Goal: Use online tool/utility

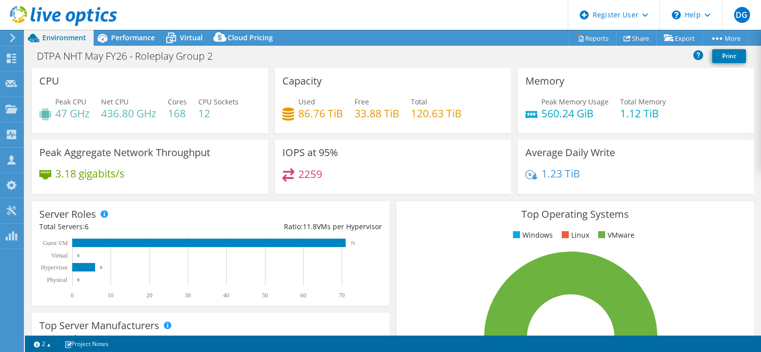
select select "EULondon"
select select "USD"
click at [142, 33] on span "Performance" at bounding box center [133, 37] width 44 height 9
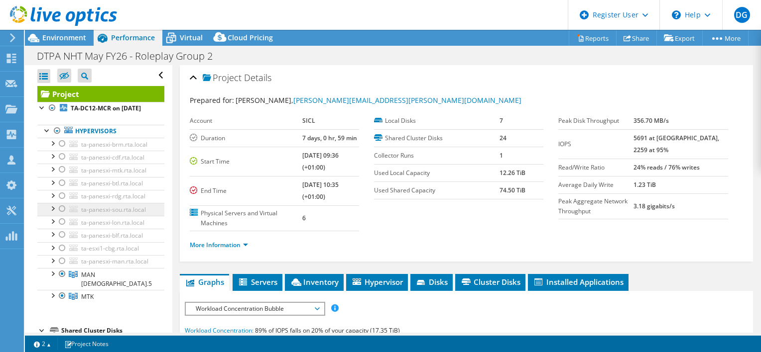
scroll to position [67, 0]
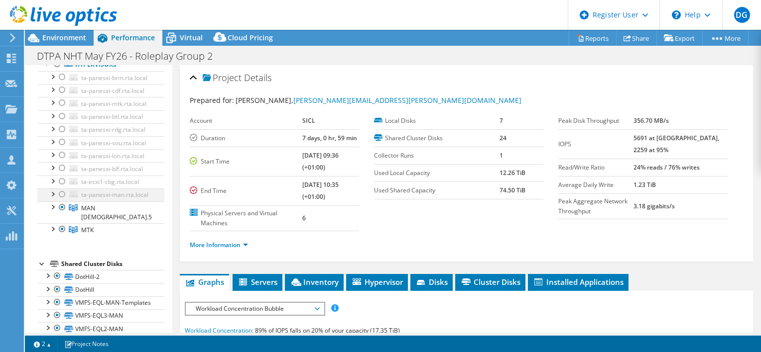
click at [54, 199] on div at bounding box center [52, 194] width 10 height 10
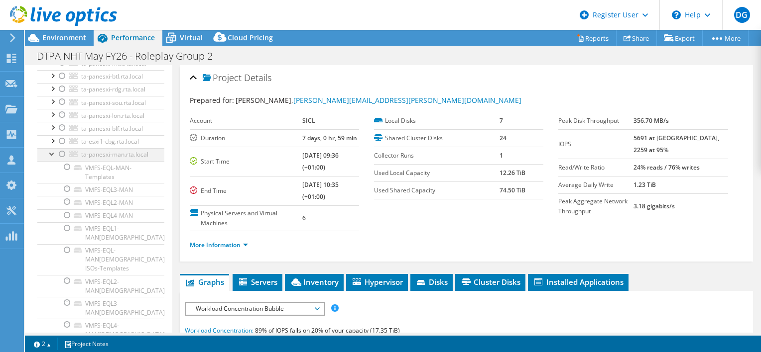
scroll to position [23, 0]
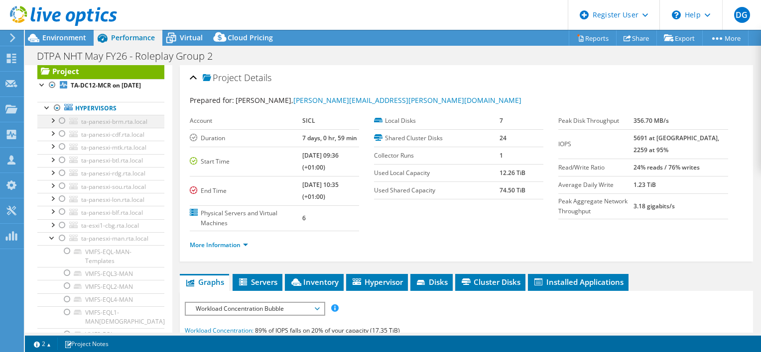
click at [63, 127] on div at bounding box center [62, 121] width 10 height 12
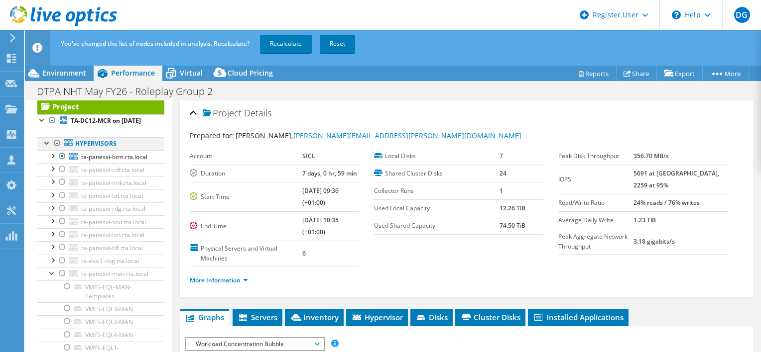
click at [56, 149] on div at bounding box center [57, 143] width 10 height 12
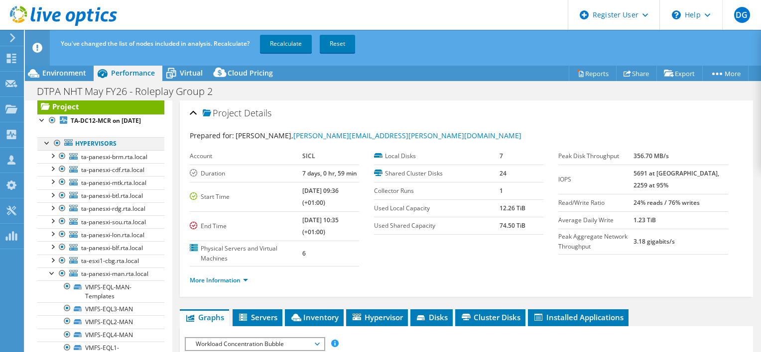
click at [56, 149] on div at bounding box center [57, 143] width 10 height 12
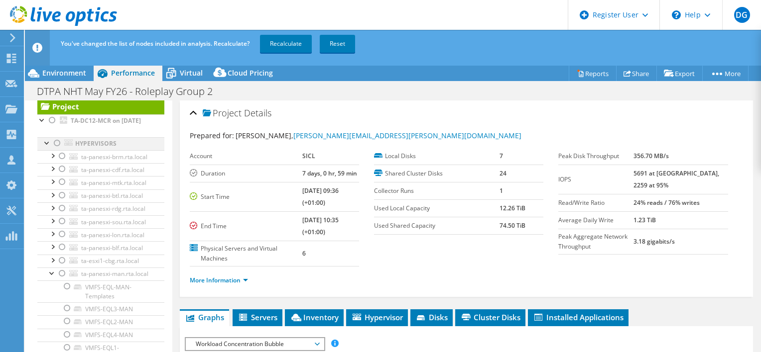
click at [56, 149] on div at bounding box center [57, 143] width 10 height 12
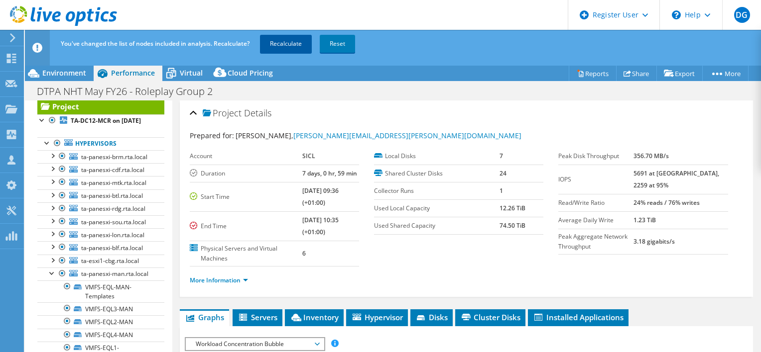
click at [273, 48] on link "Recalculate" at bounding box center [286, 44] width 52 height 18
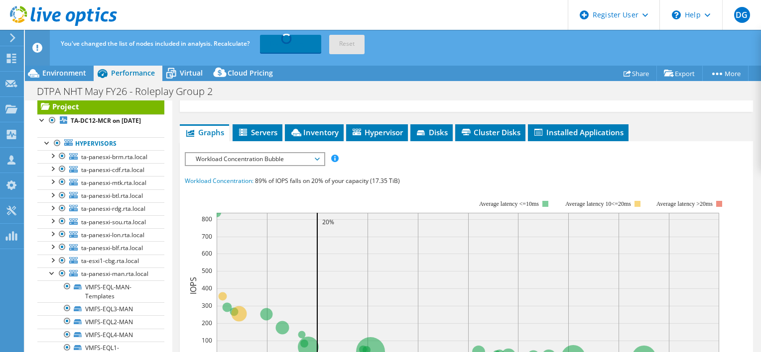
scroll to position [195, 0]
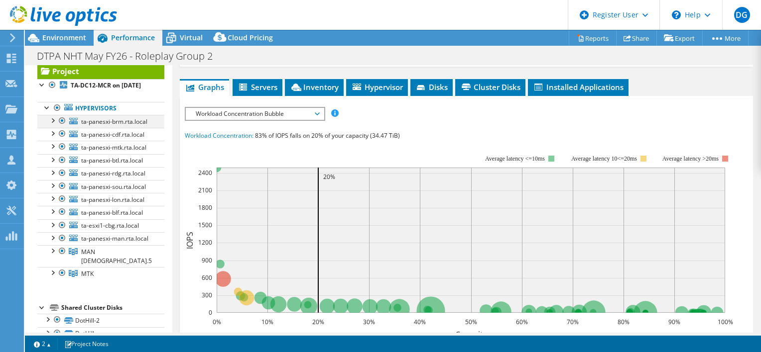
click at [62, 127] on div at bounding box center [62, 121] width 10 height 12
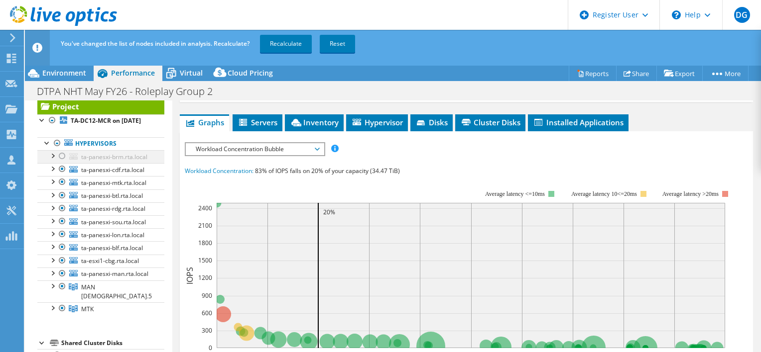
click at [62, 129] on li "TA-DC12-MCR on [DATE] Hypervisors ta-[GEOGRAPHIC_DATA]-brm.rta.local" at bounding box center [100, 221] width 127 height 212
click at [54, 149] on div at bounding box center [57, 143] width 10 height 12
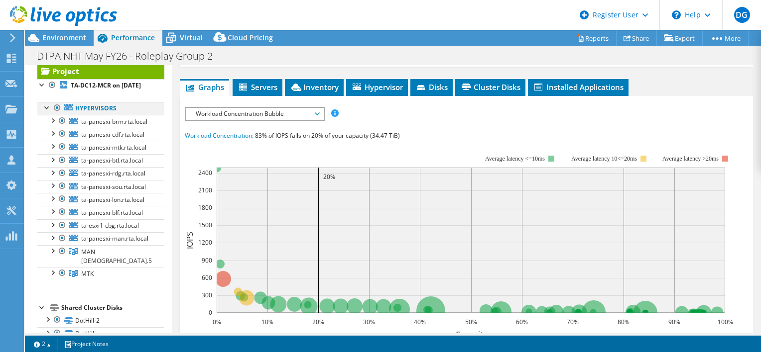
click at [56, 114] on div at bounding box center [57, 108] width 10 height 12
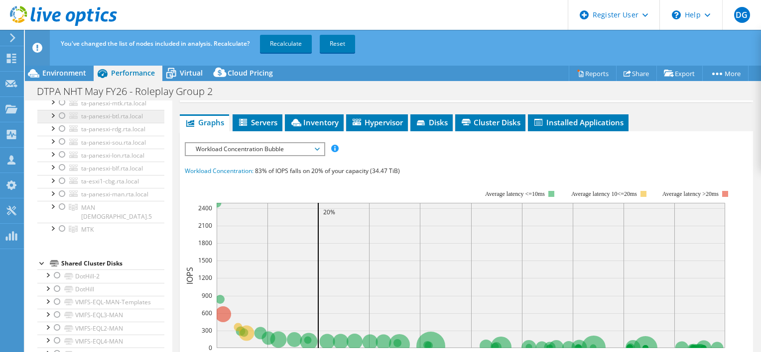
scroll to position [103, 0]
click at [60, 213] on div at bounding box center [62, 207] width 10 height 12
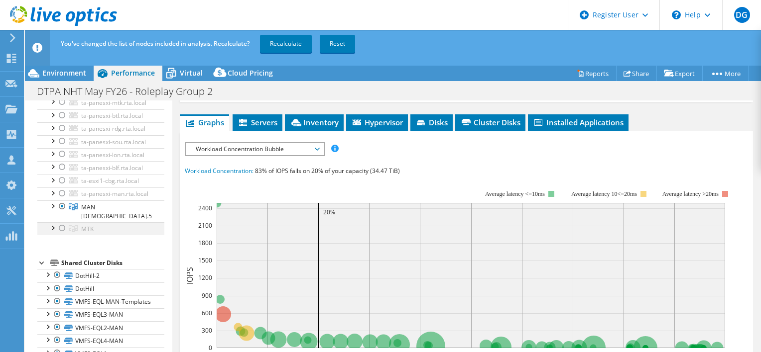
click at [61, 235] on div at bounding box center [62, 229] width 10 height 12
click at [288, 46] on link "Recalculate" at bounding box center [286, 44] width 52 height 18
